Goal: Check status

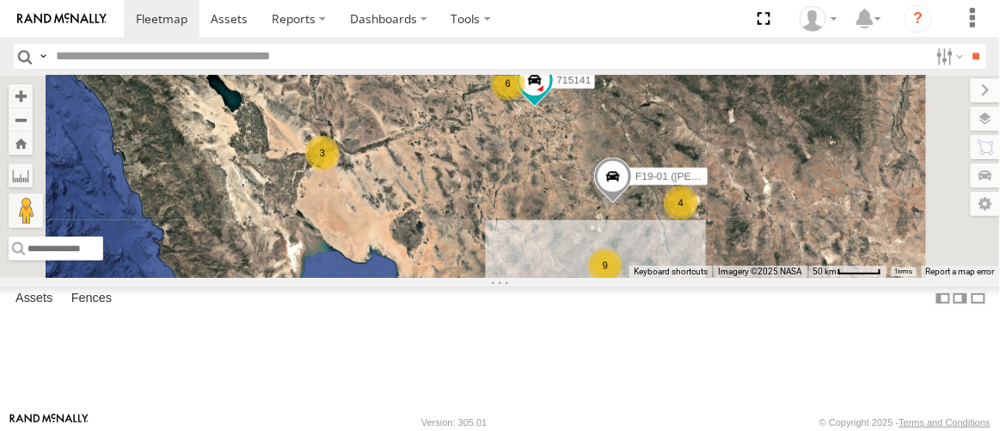
scroll to position [234, 0]
click at [0, 0] on div "P13 ([PERSON_NAME])" at bounding box center [0, 0] width 0 height 0
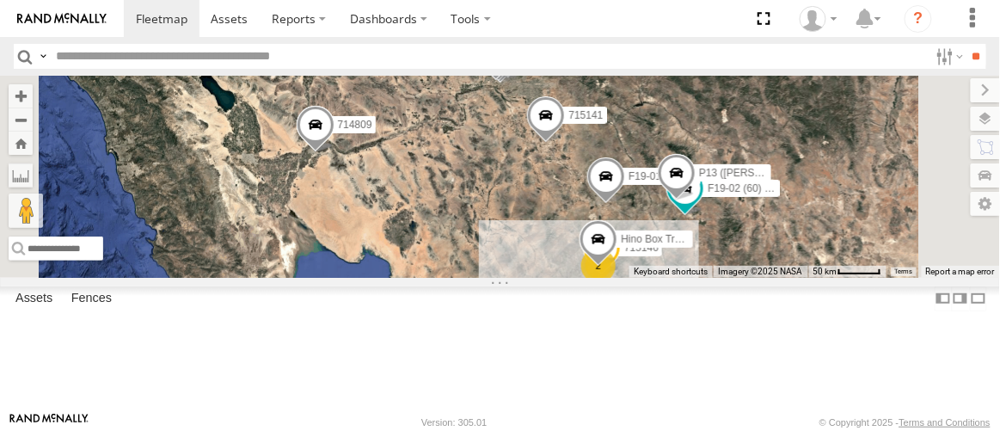
scroll to position [156, 0]
click at [0, 0] on div "P13 ([PERSON_NAME])" at bounding box center [0, 0] width 0 height 0
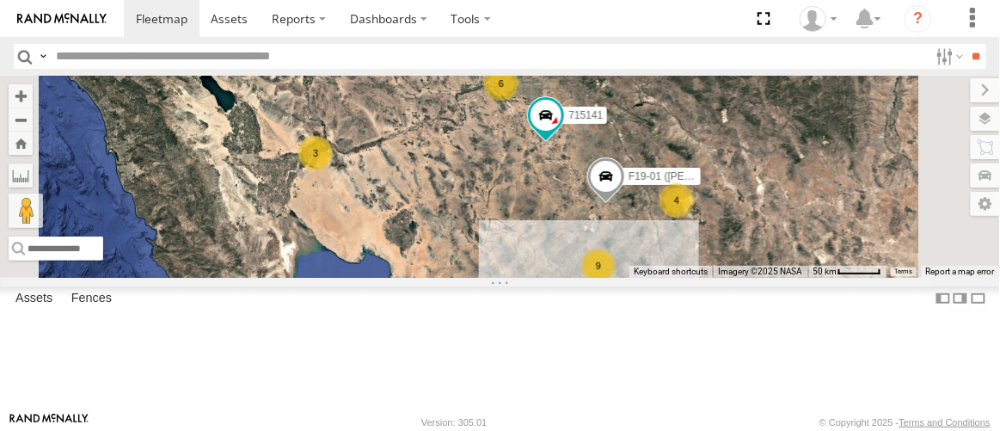
click at [0, 0] on div "P13 ([PERSON_NAME])" at bounding box center [0, 0] width 0 height 0
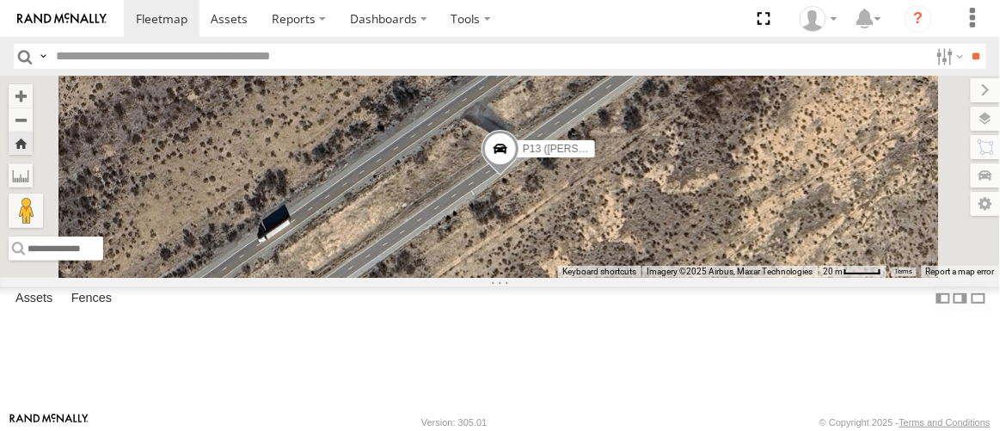
click at [519, 176] on span at bounding box center [500, 153] width 38 height 46
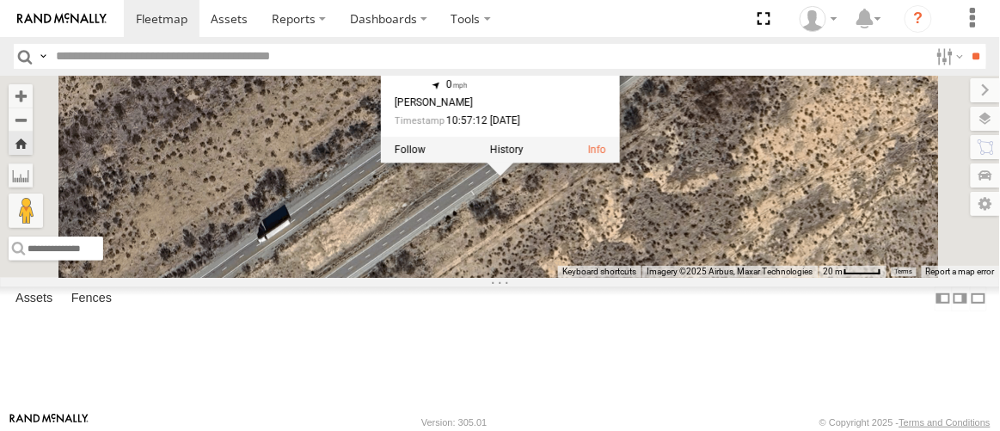
click at [518, 235] on div "P13 ([PERSON_NAME]) P13 ([PERSON_NAME]) All Assets I-10 Dragoon 32.1628 , -109.…" at bounding box center [500, 176] width 1000 height 201
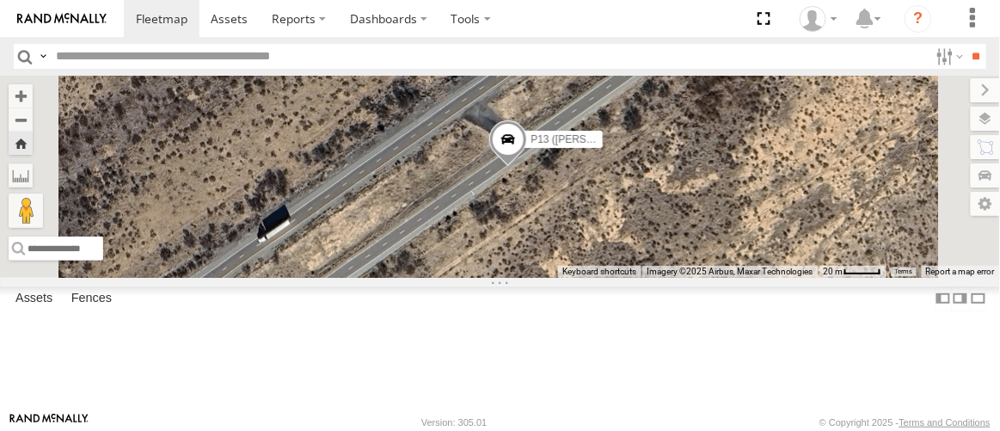
click at [527, 167] on span at bounding box center [508, 143] width 38 height 46
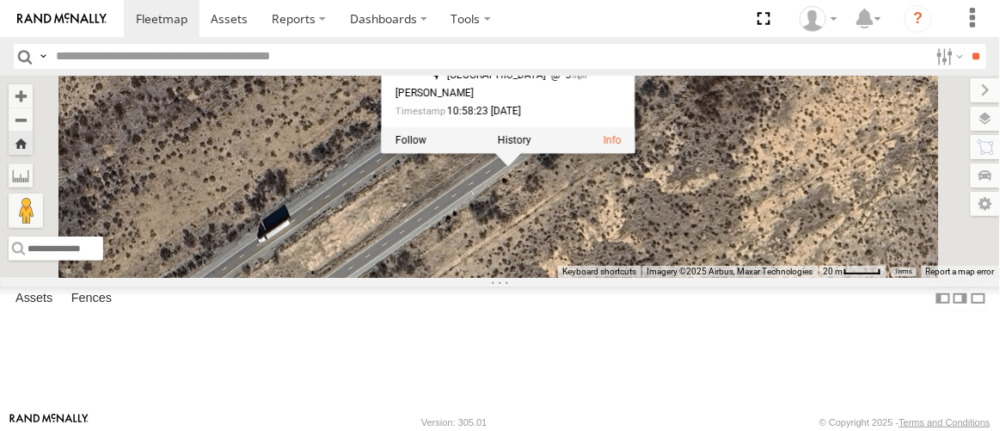
click at [524, 260] on div "P13 ([PERSON_NAME]) P13 ([PERSON_NAME]) All Assets I-10 Dragoon 32.16285 , -109…" at bounding box center [500, 176] width 1000 height 201
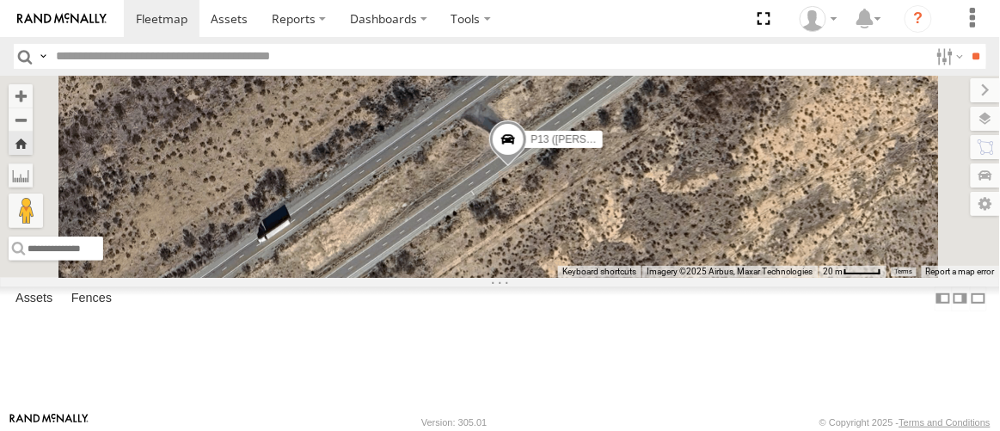
scroll to position [234, 0]
click at [0, 0] on div "P13 ([PERSON_NAME])" at bounding box center [0, 0] width 0 height 0
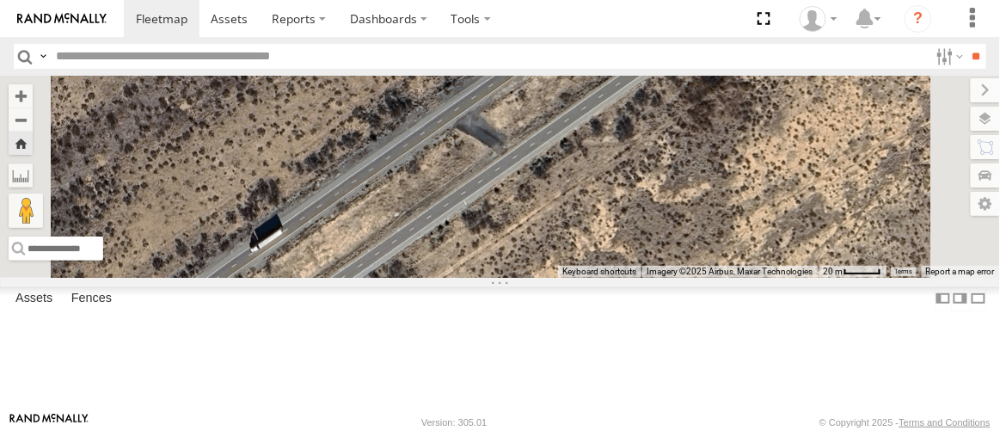
scroll to position [0, 0]
click at [0, 0] on div "F19-02 (60) - [PERSON_NAME]" at bounding box center [0, 0] width 0 height 0
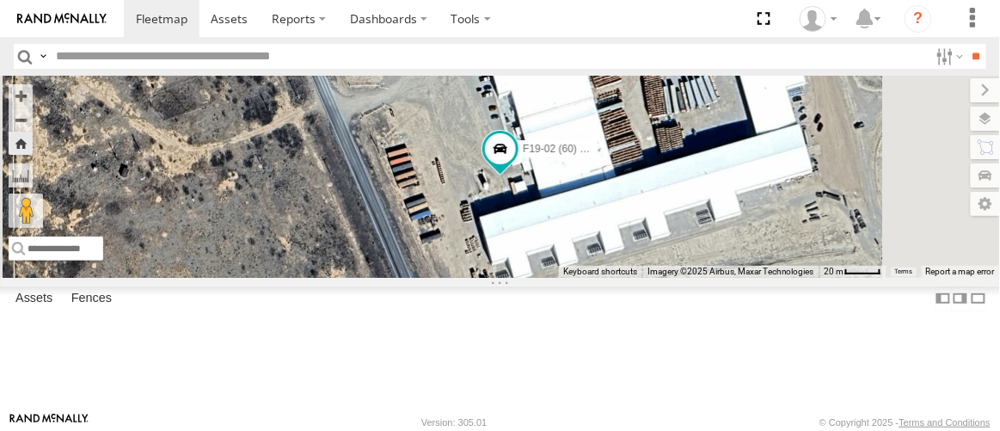
scroll to position [312, 0]
click at [0, 0] on div "P13 ([PERSON_NAME])" at bounding box center [0, 0] width 0 height 0
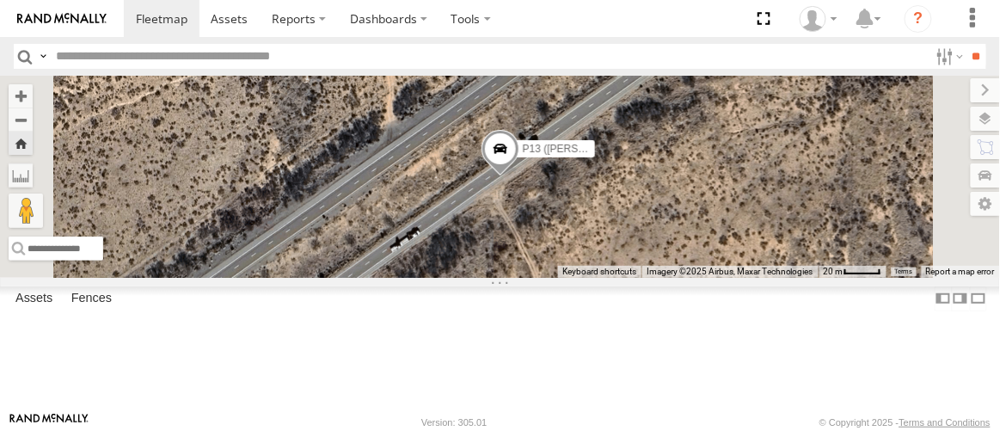
click at [518, 177] on span at bounding box center [499, 154] width 38 height 46
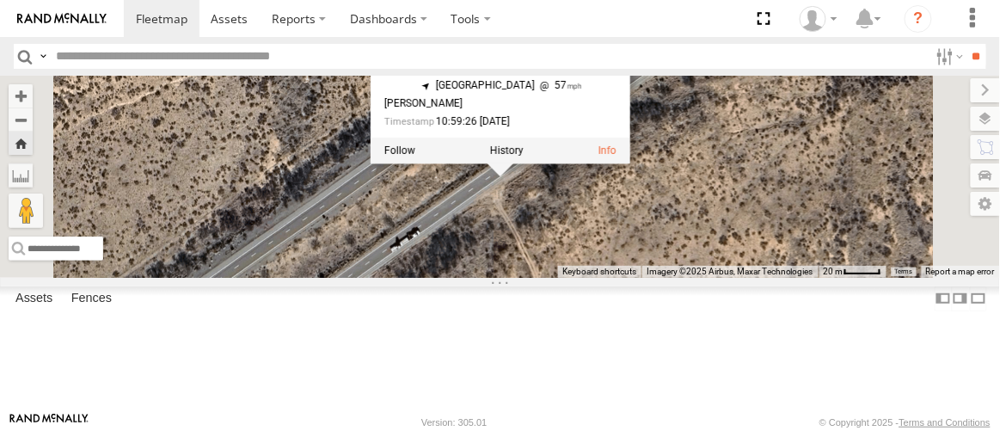
click at [497, 250] on div "P13 ([PERSON_NAME]) P13 ([PERSON_NAME]) All Assets I-10 Dragoon 32.16776 , -109…" at bounding box center [500, 176] width 1000 height 201
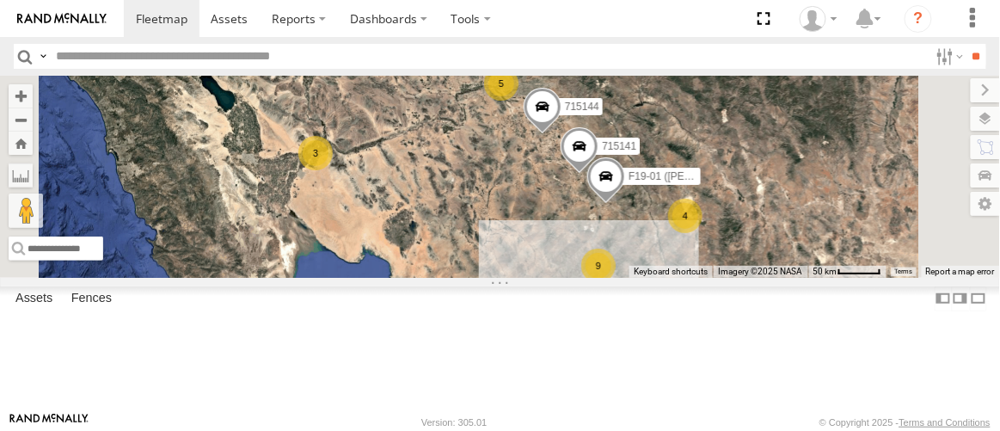
scroll to position [390, 0]
click at [0, 0] on div "715203" at bounding box center [0, 0] width 0 height 0
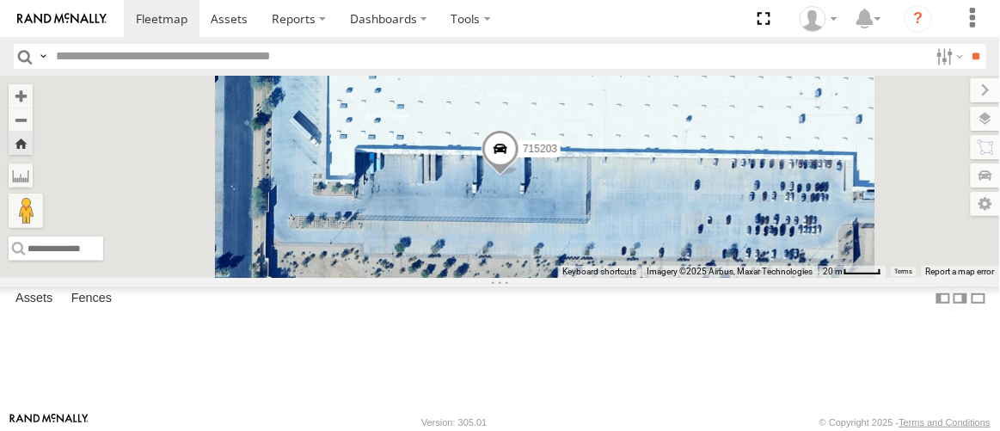
scroll to position [0, 0]
click at [0, 0] on div "715141" at bounding box center [0, 0] width 0 height 0
